Goal: Transaction & Acquisition: Purchase product/service

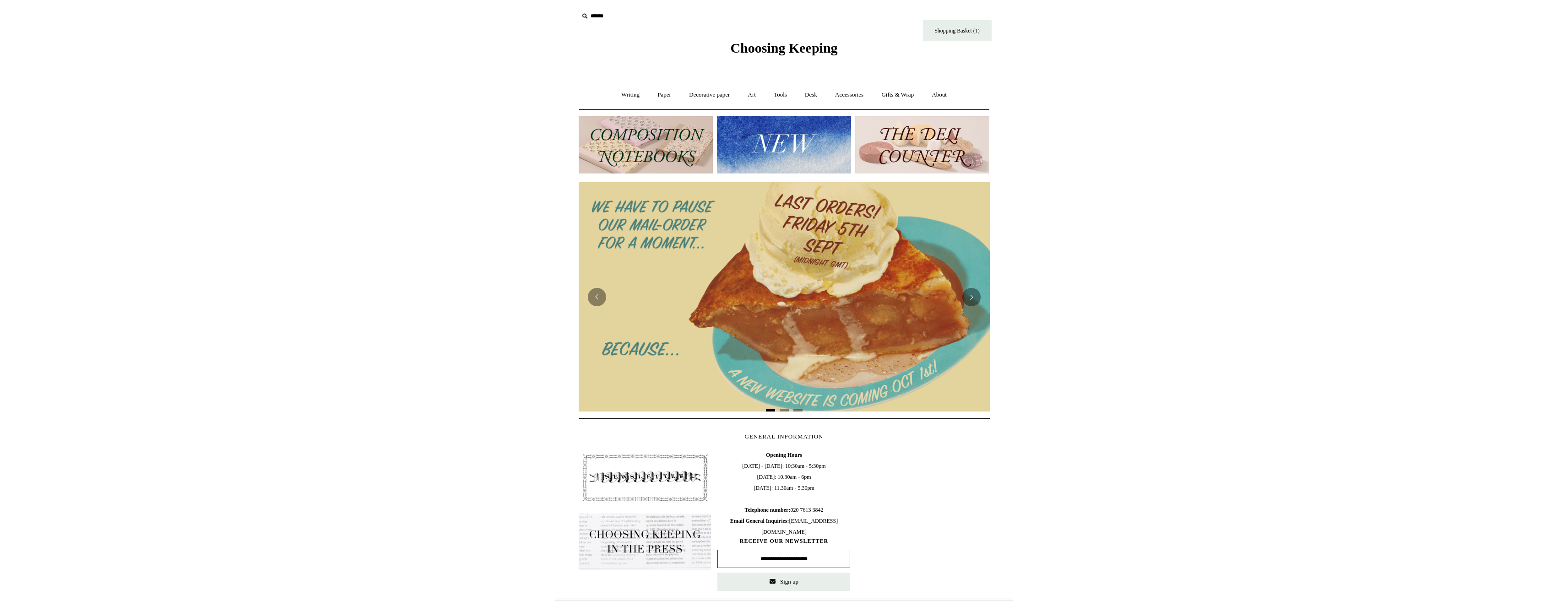
click at [775, 147] on img at bounding box center [784, 145] width 134 height 57
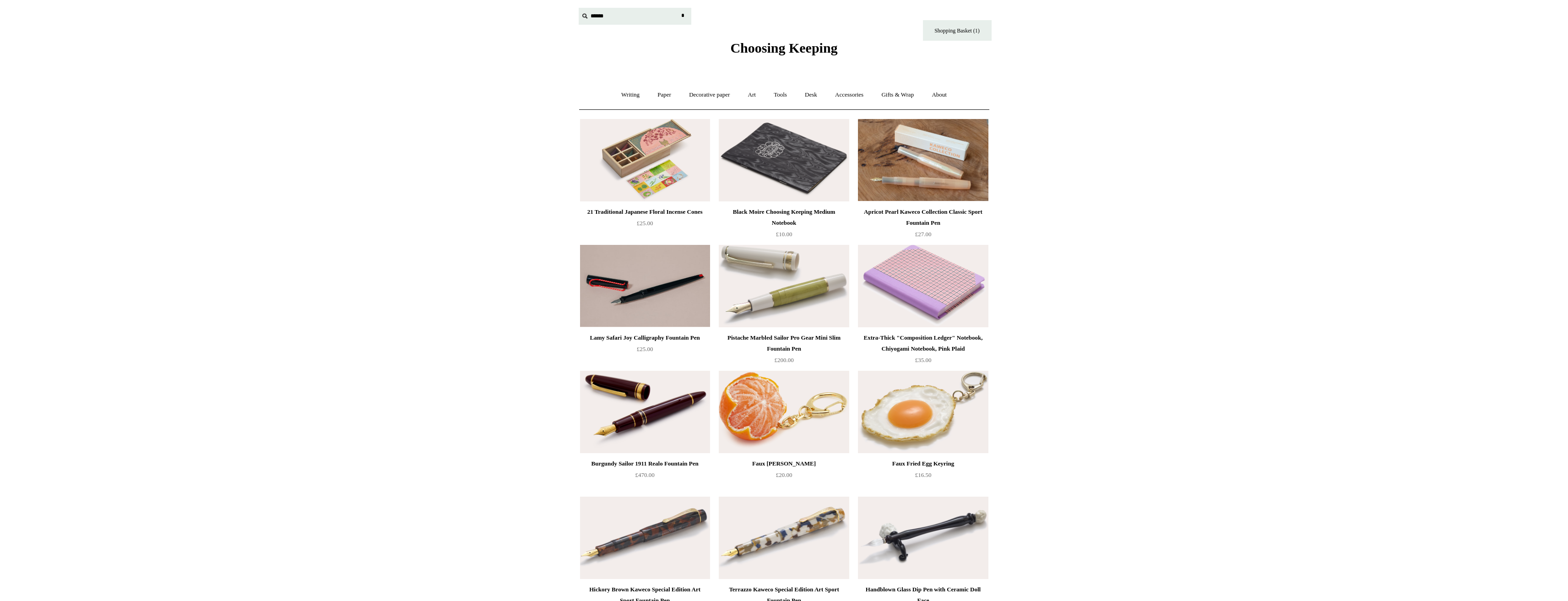
click at [593, 15] on input "text" at bounding box center [635, 16] width 113 height 17
type input "*******"
click at [679, 8] on input "*" at bounding box center [683, 16] width 9 height 16
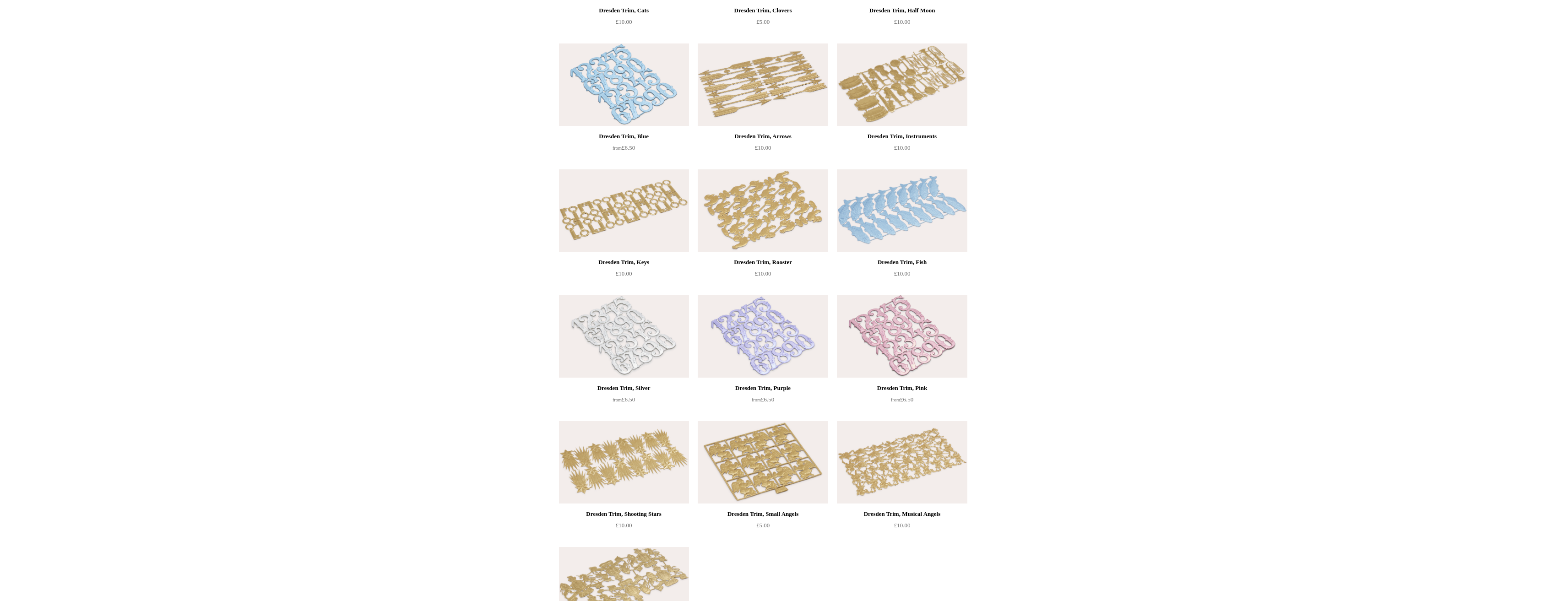
scroll to position [641, 0]
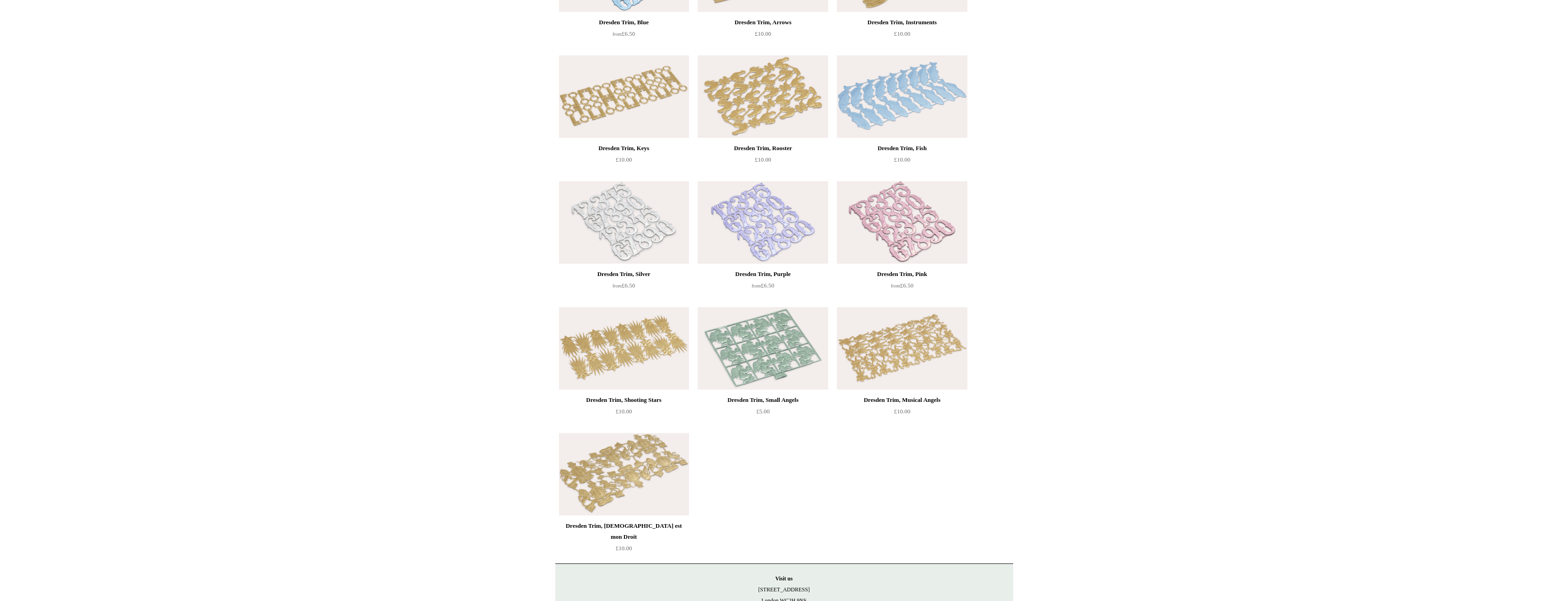
click at [751, 372] on img at bounding box center [763, 348] width 130 height 82
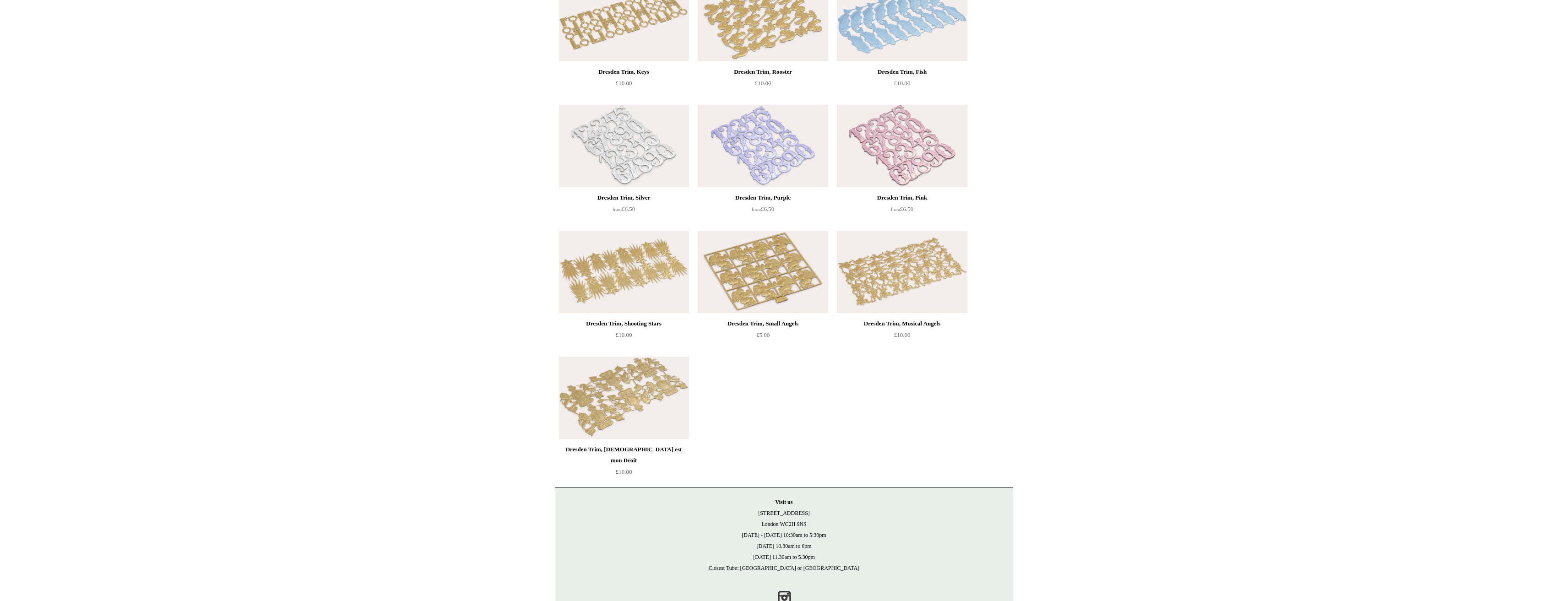
scroll to position [700, 0]
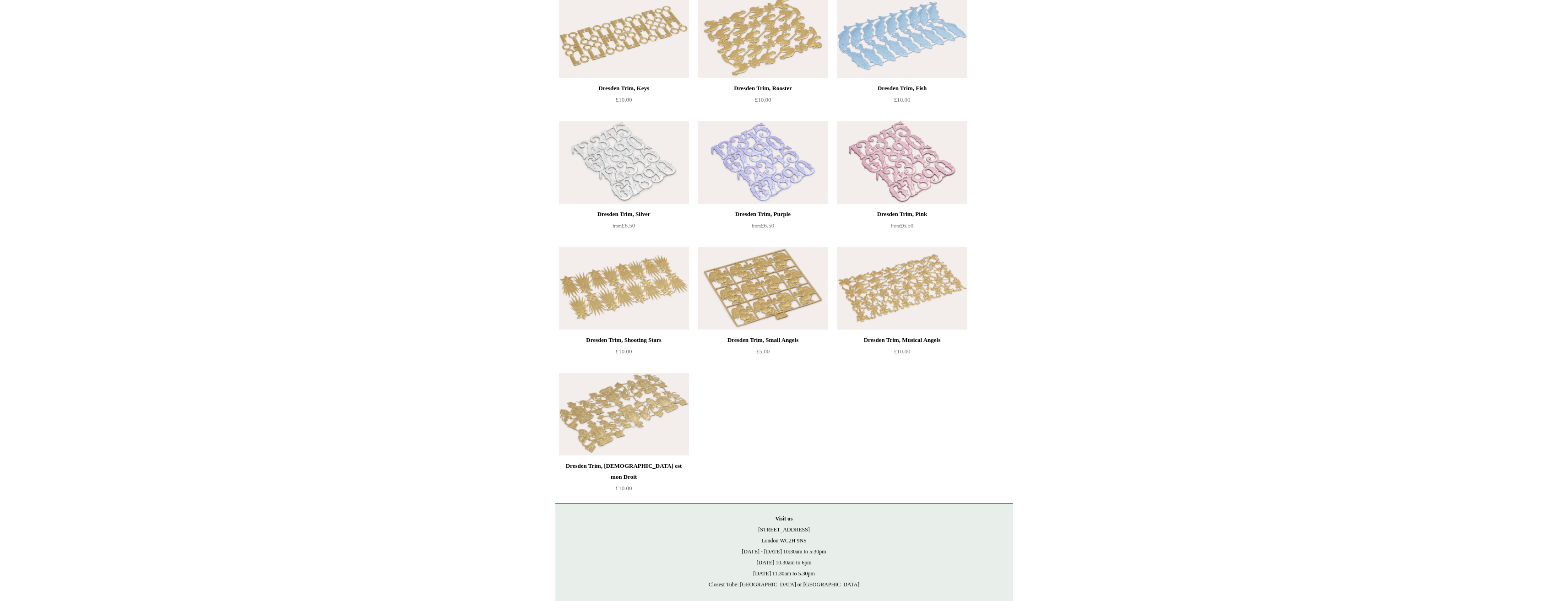
click at [895, 308] on img at bounding box center [902, 288] width 130 height 82
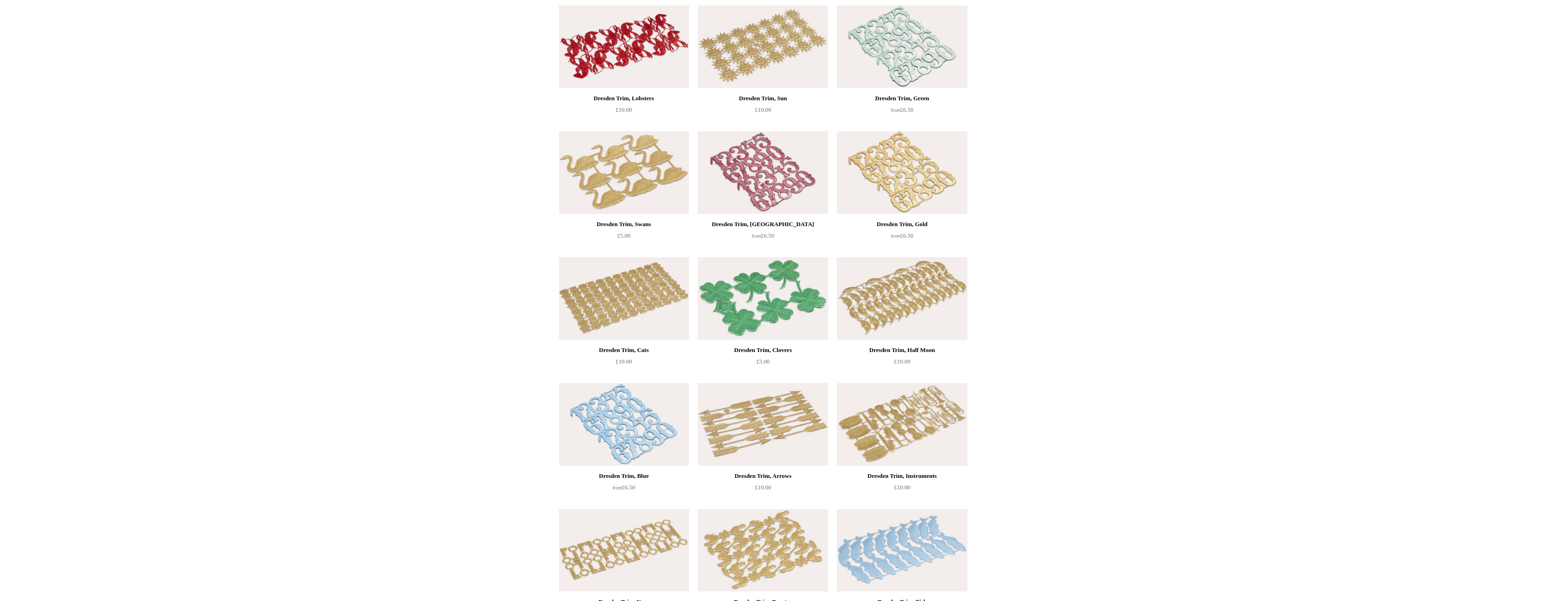
scroll to position [106, 0]
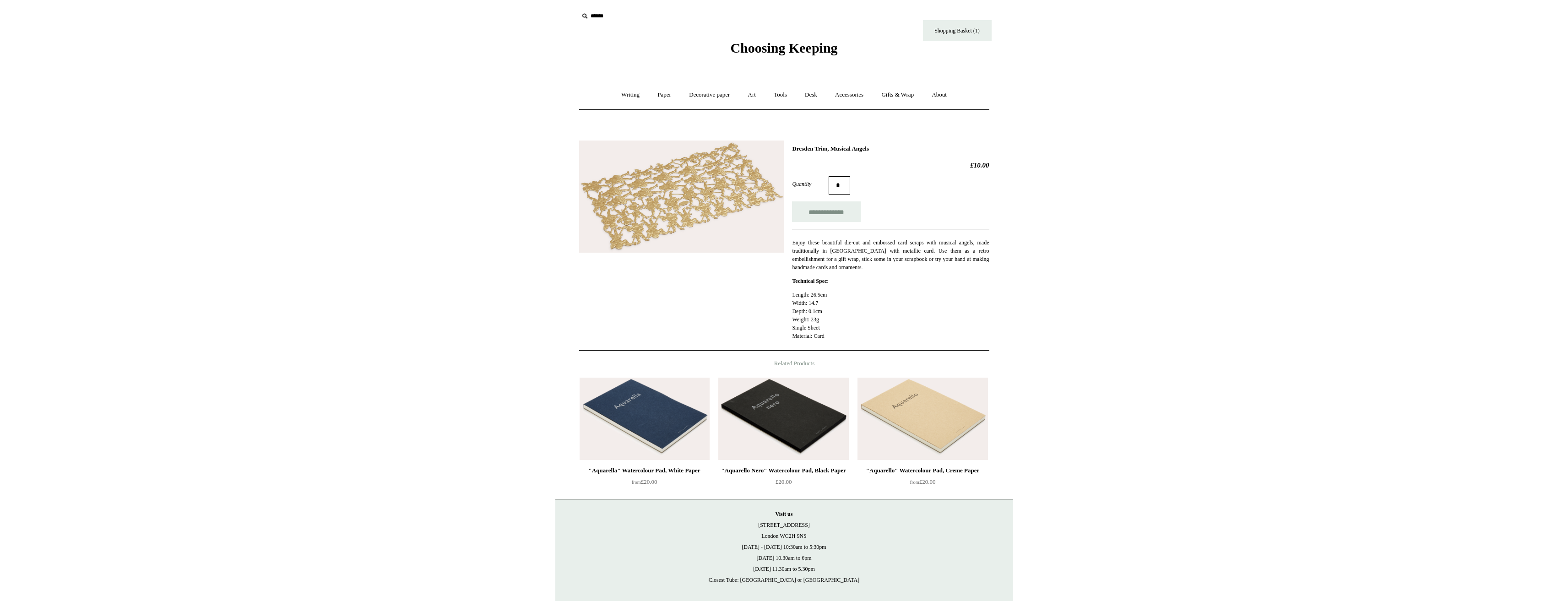
click at [723, 206] on img at bounding box center [681, 196] width 205 height 113
